Goal: Book appointment/travel/reservation

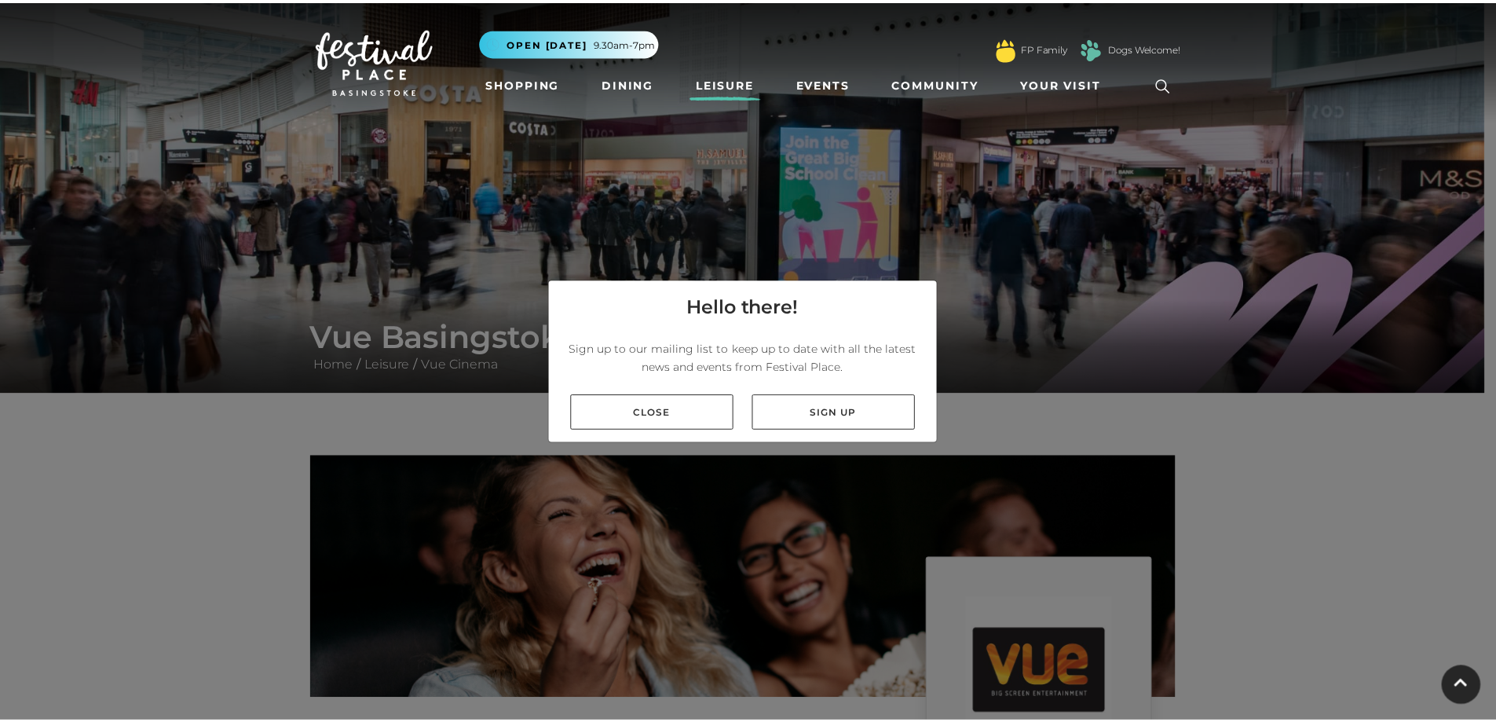
scroll to position [79, 0]
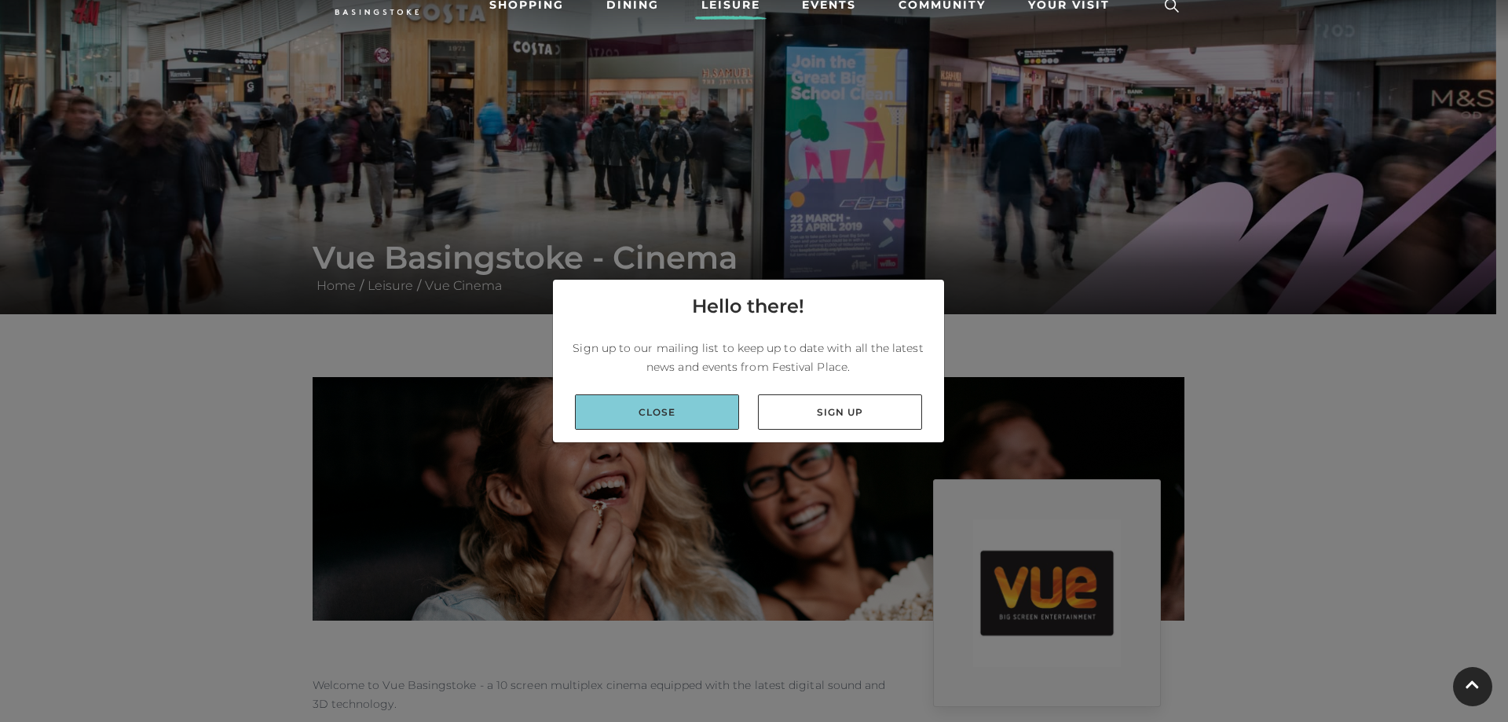
click at [665, 414] on link "Close" at bounding box center [657, 411] width 164 height 35
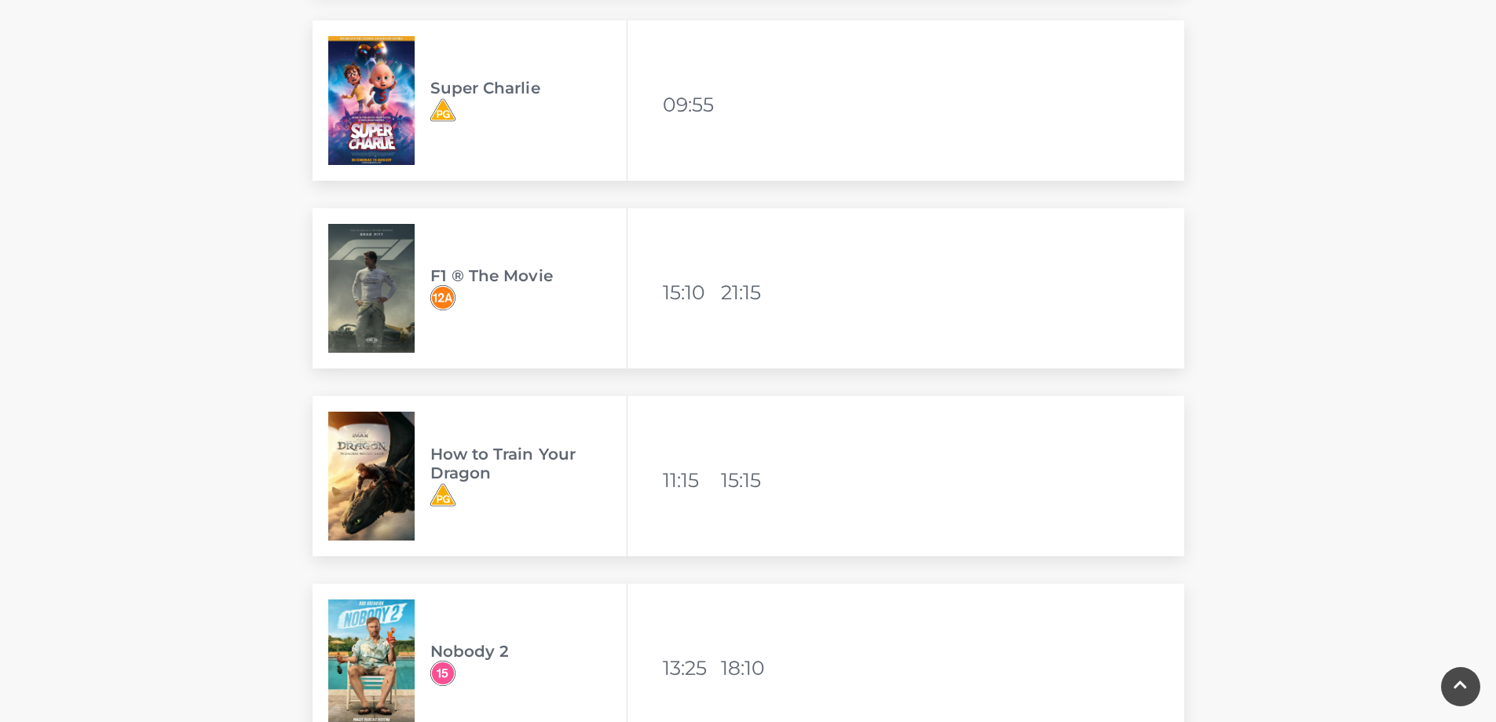
scroll to position [2356, 0]
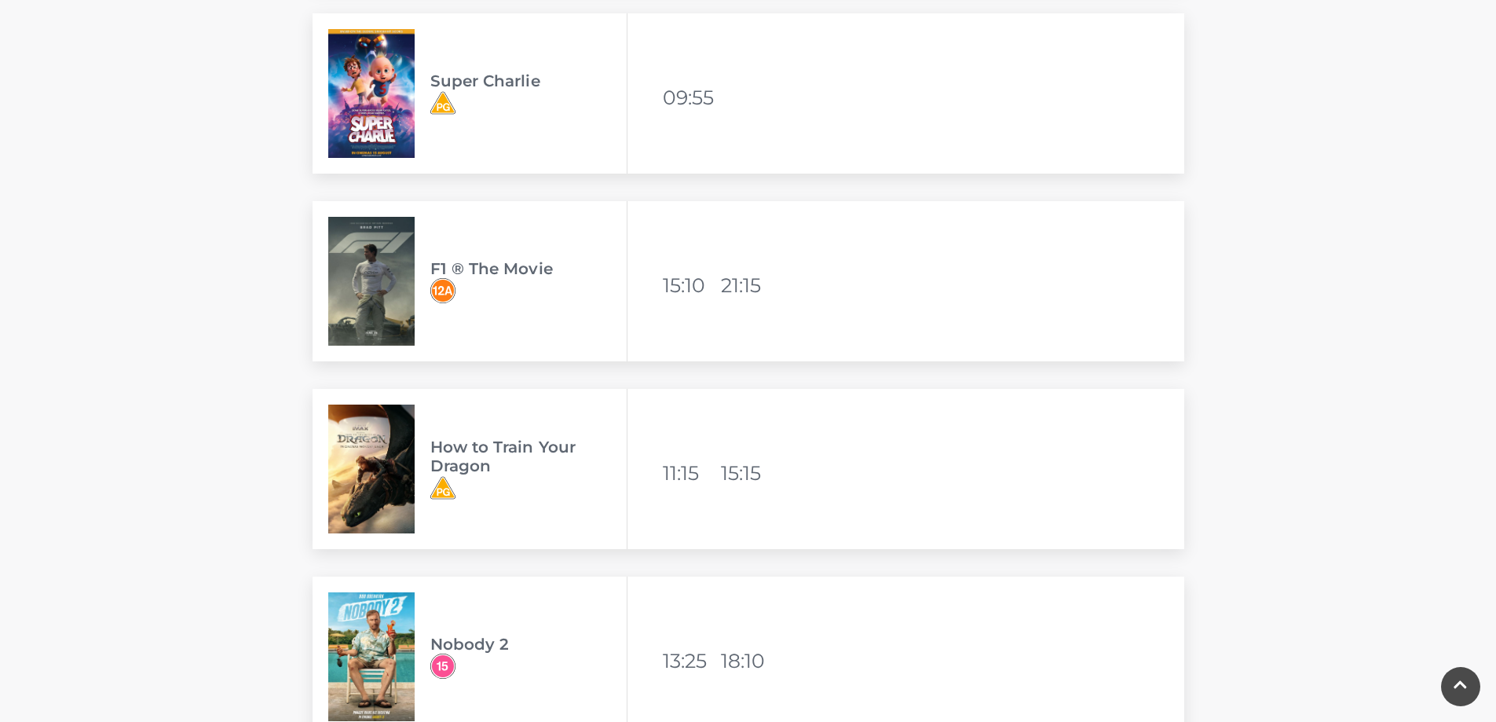
click at [536, 483] on span "How to Train Your Dragon" at bounding box center [528, 469] width 196 height 63
click at [379, 467] on img at bounding box center [371, 469] width 86 height 129
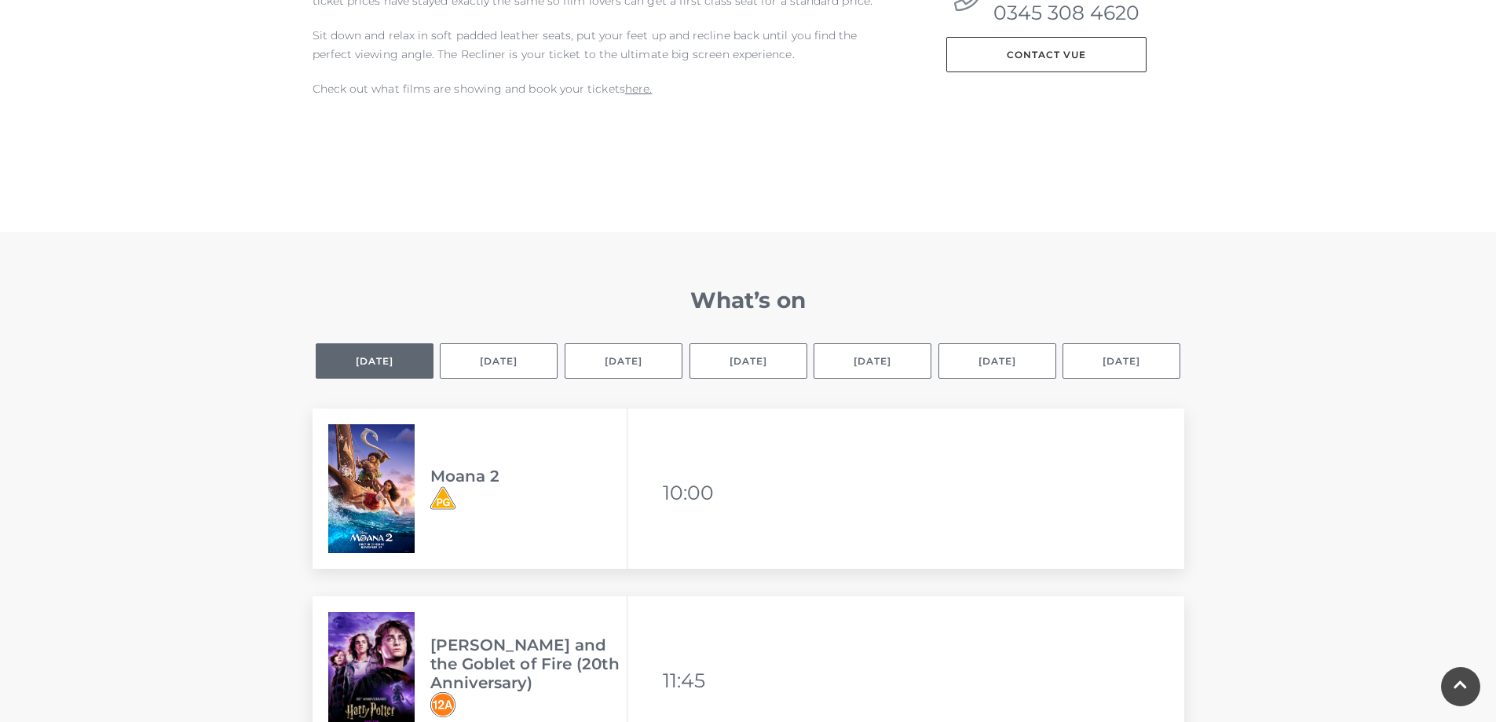
scroll to position [785, 0]
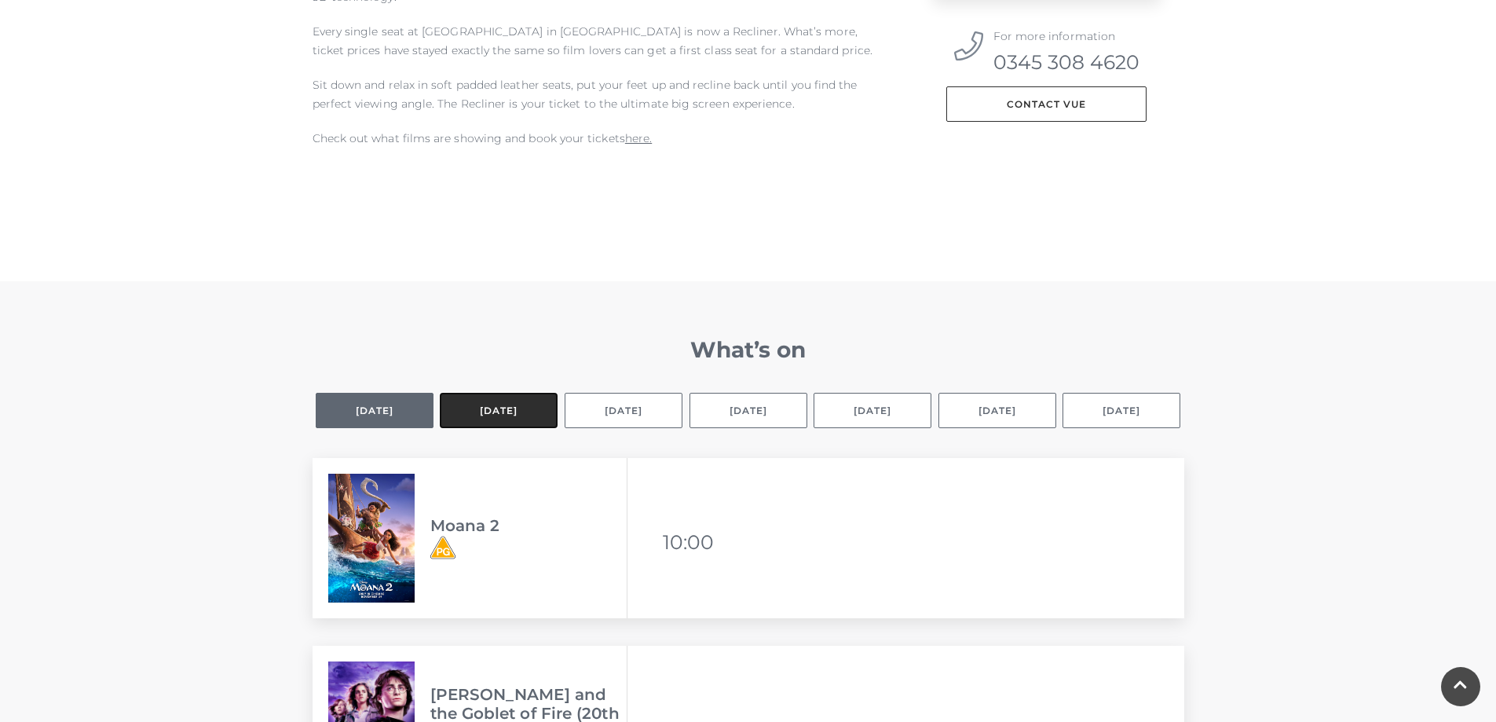
click at [503, 409] on button "[DATE]" at bounding box center [499, 410] width 118 height 35
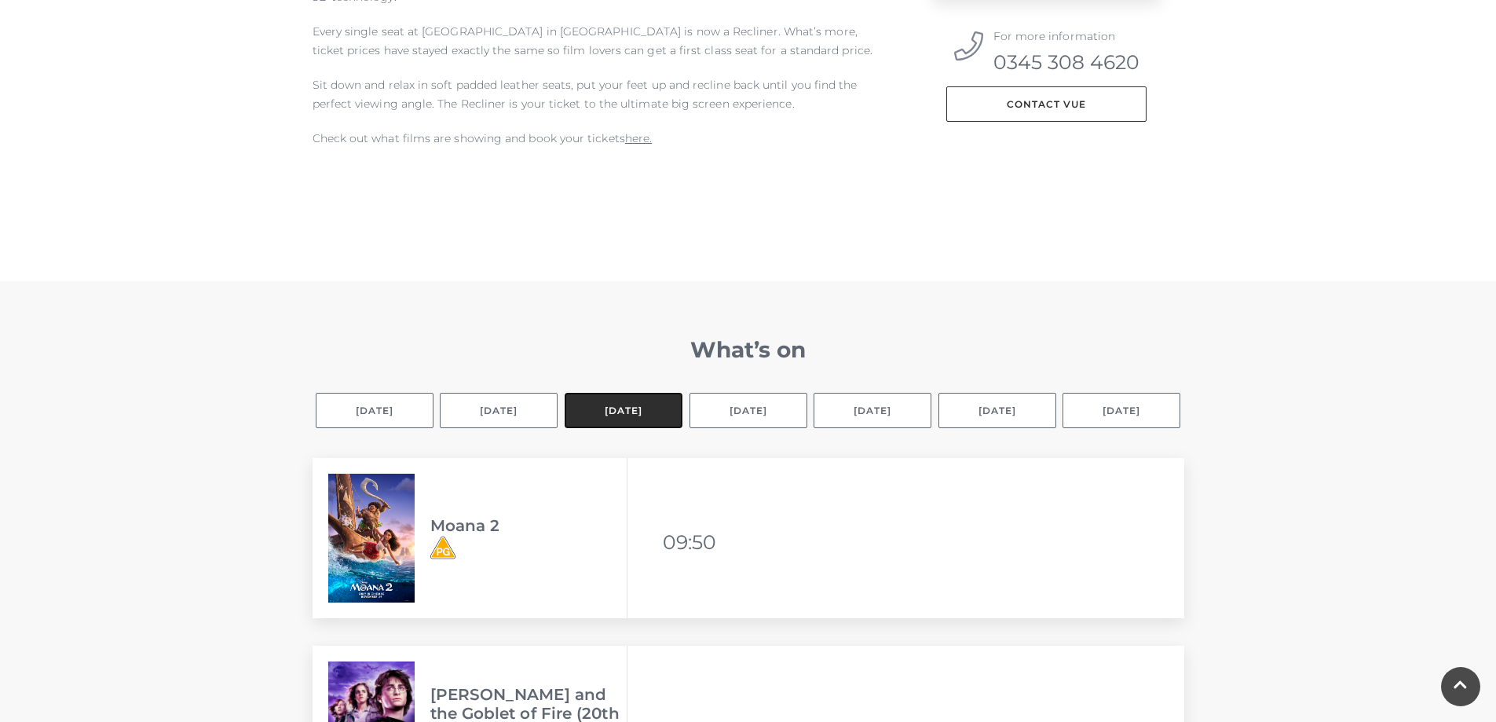
click at [612, 409] on button "[DATE]" at bounding box center [624, 410] width 118 height 35
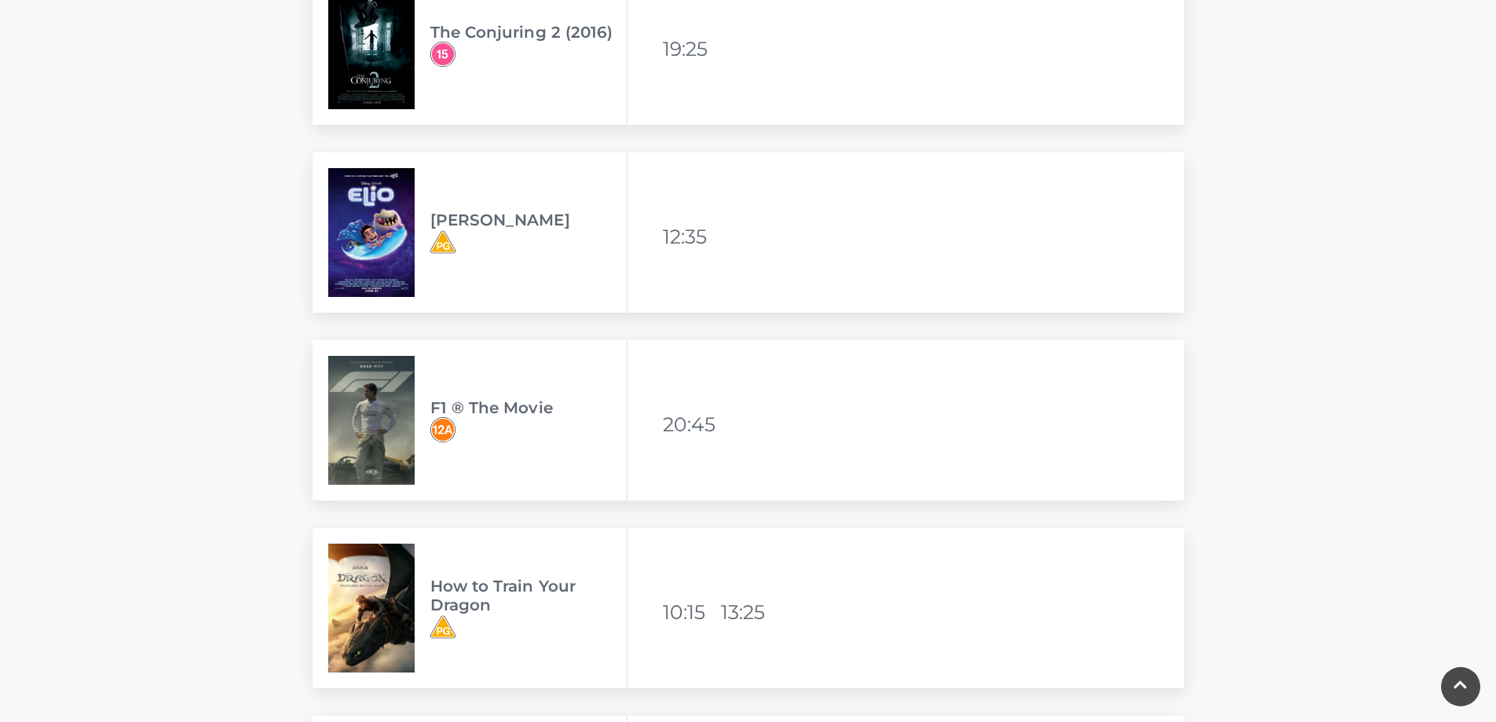
scroll to position [2749, 0]
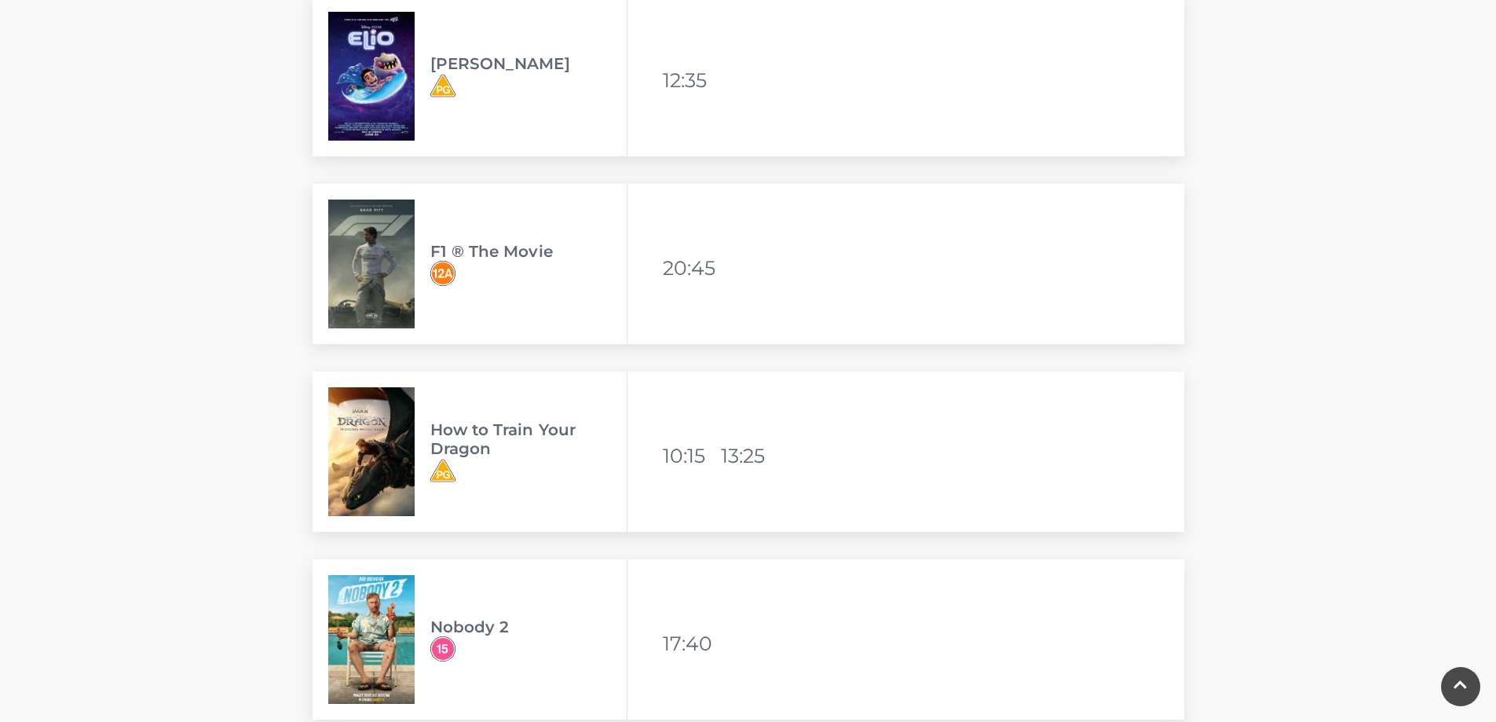
click at [740, 468] on li "13:25" at bounding box center [748, 456] width 55 height 38
click at [809, 468] on div "How to Train Your Dragon Available viewing times 10:15 13:25" at bounding box center [749, 452] width 872 height 160
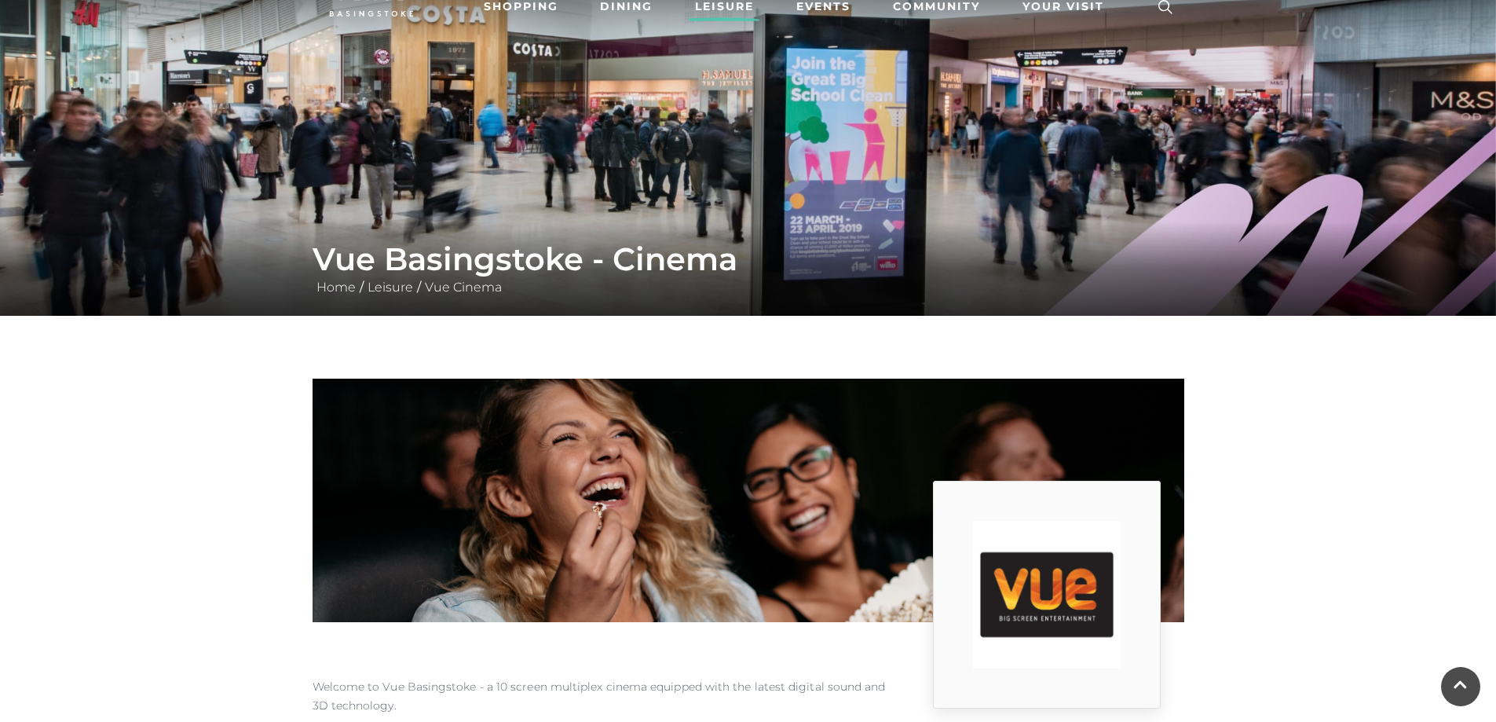
scroll to position [0, 0]
